Goal: Information Seeking & Learning: Learn about a topic

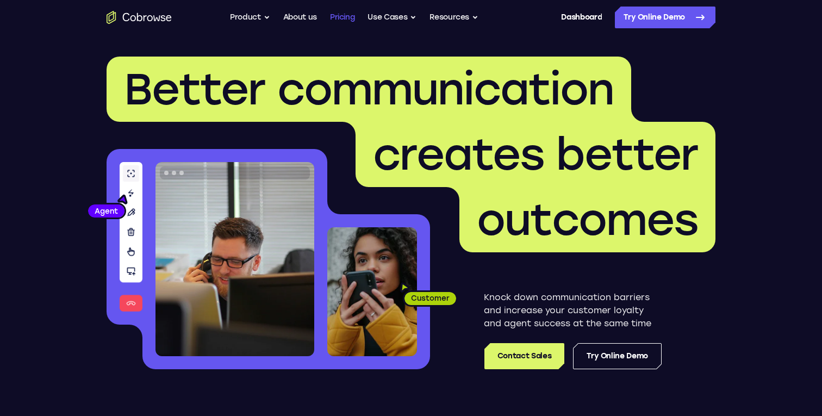
click at [344, 16] on link "Pricing" at bounding box center [342, 18] width 25 height 22
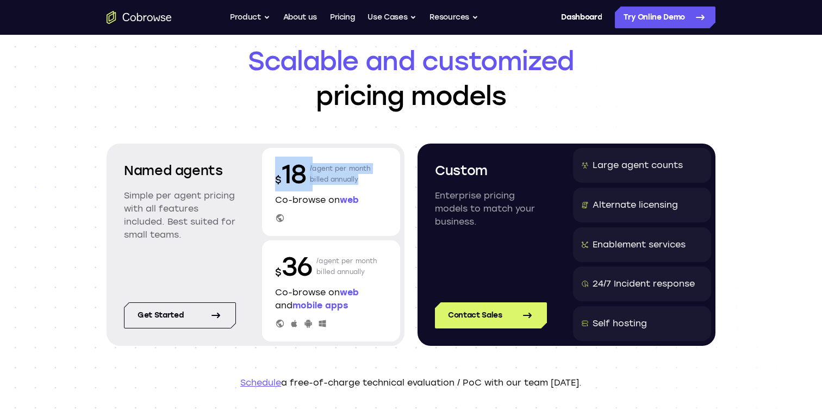
drag, startPoint x: 360, startPoint y: 180, endPoint x: 274, endPoint y: 174, distance: 85.5
click at [274, 174] on div "$ 18 /agent per month billed annually Co-browse on web" at bounding box center [331, 192] width 138 height 88
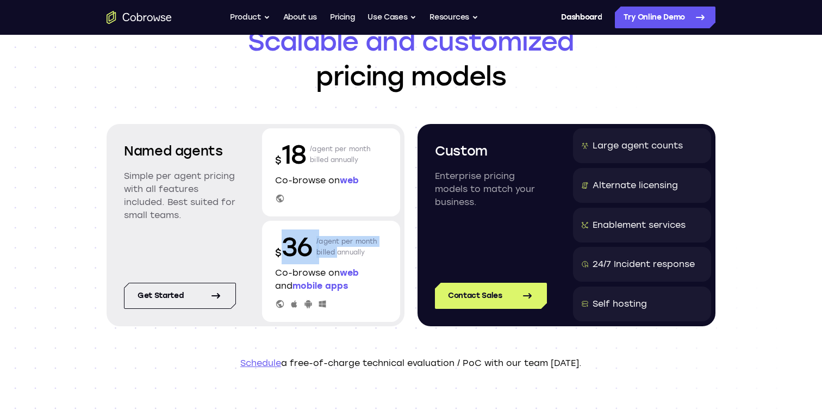
drag, startPoint x: 283, startPoint y: 247, endPoint x: 336, endPoint y: 247, distance: 52.7
click at [336, 247] on div "$ 36 /agent per month billed annually" at bounding box center [331, 246] width 112 height 35
click at [360, 249] on p "/agent per month billed annually" at bounding box center [346, 246] width 61 height 35
drag, startPoint x: 282, startPoint y: 246, endPoint x: 365, endPoint y: 253, distance: 83.5
click at [365, 253] on div "$ 36 /agent per month billed annually" at bounding box center [331, 246] width 112 height 35
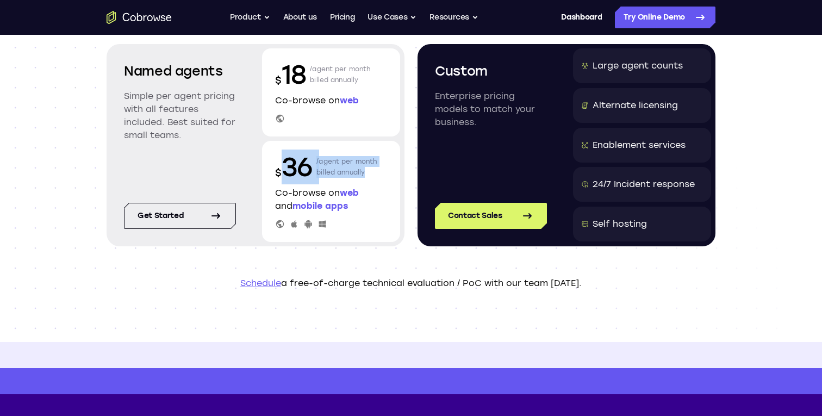
scroll to position [135, 0]
